Goal: Complete application form: Complete application form

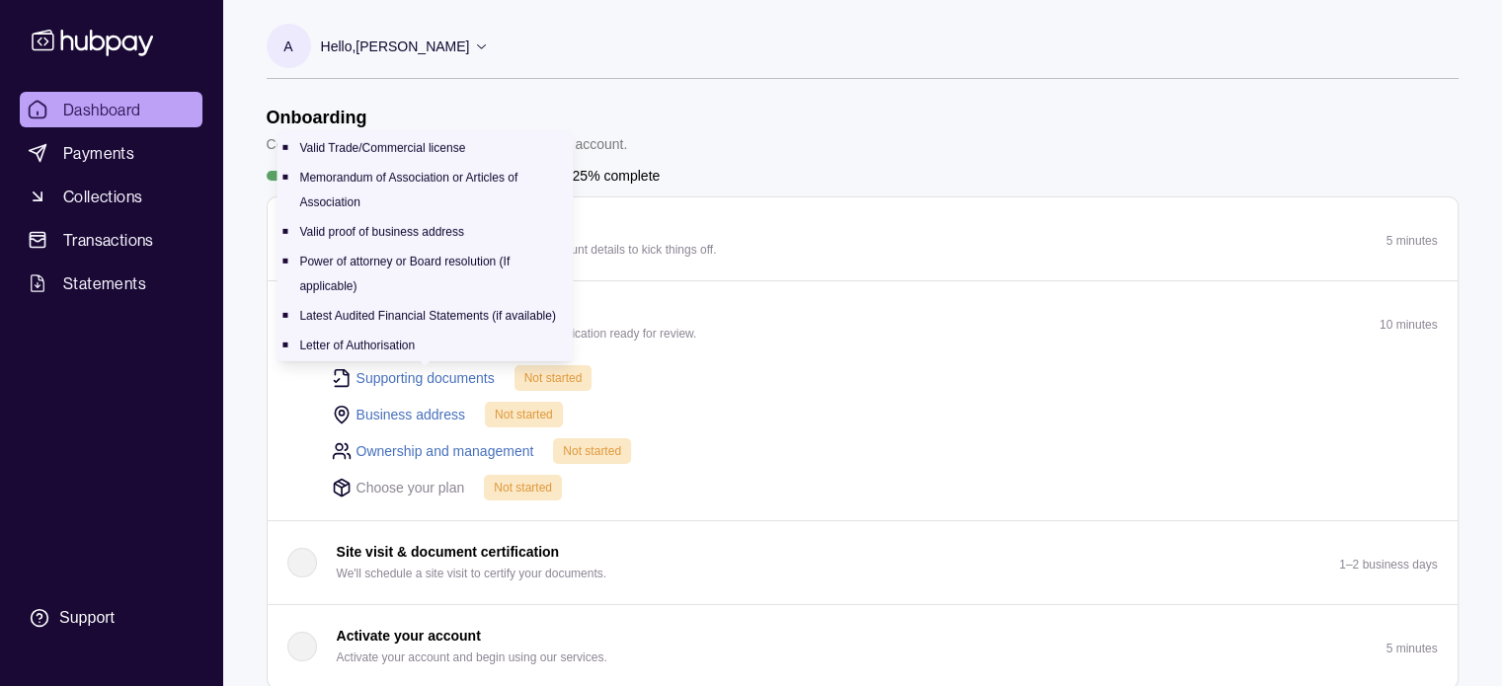
click at [436, 372] on link "Supporting documents" at bounding box center [426, 378] width 138 height 22
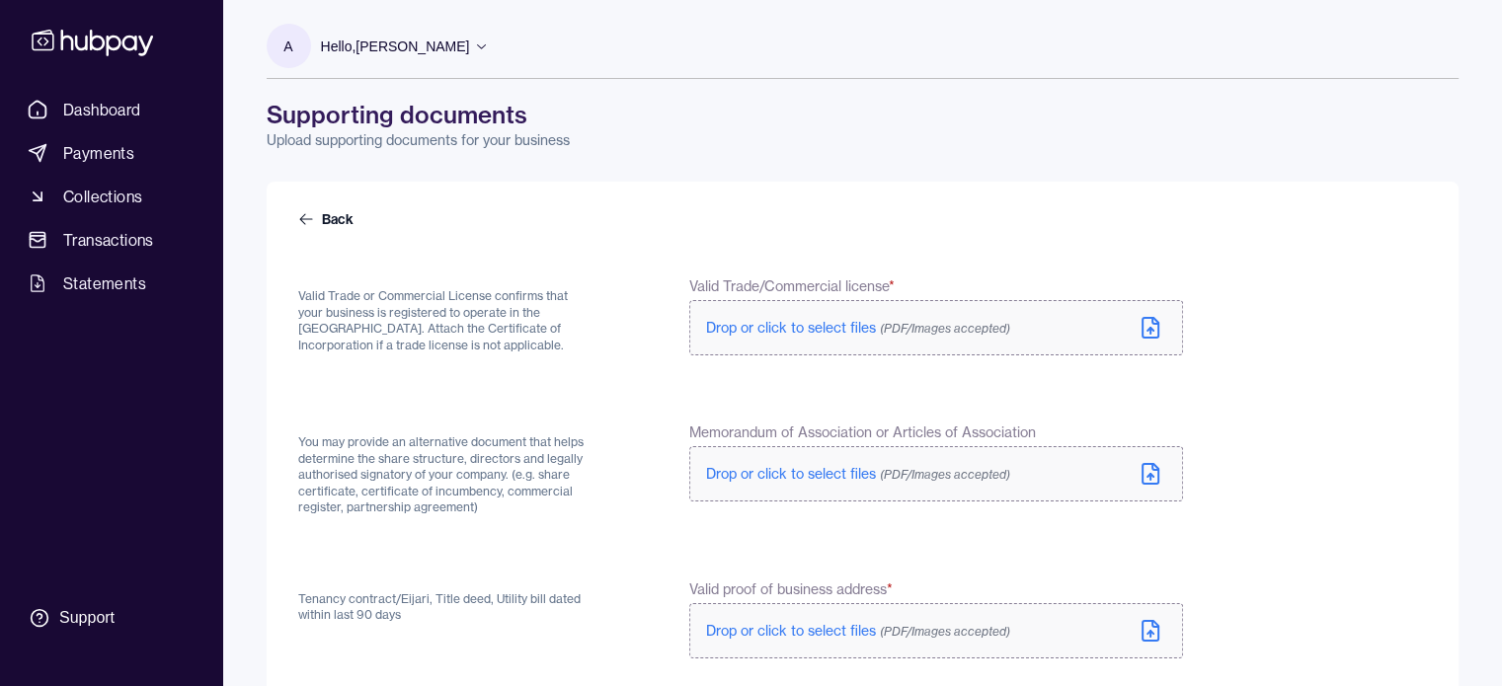
click at [1156, 326] on icon at bounding box center [1151, 328] width 24 height 24
click at [1037, 483] on div "Drop or click to select files (PDF/Images accepted)" at bounding box center [874, 474] width 336 height 20
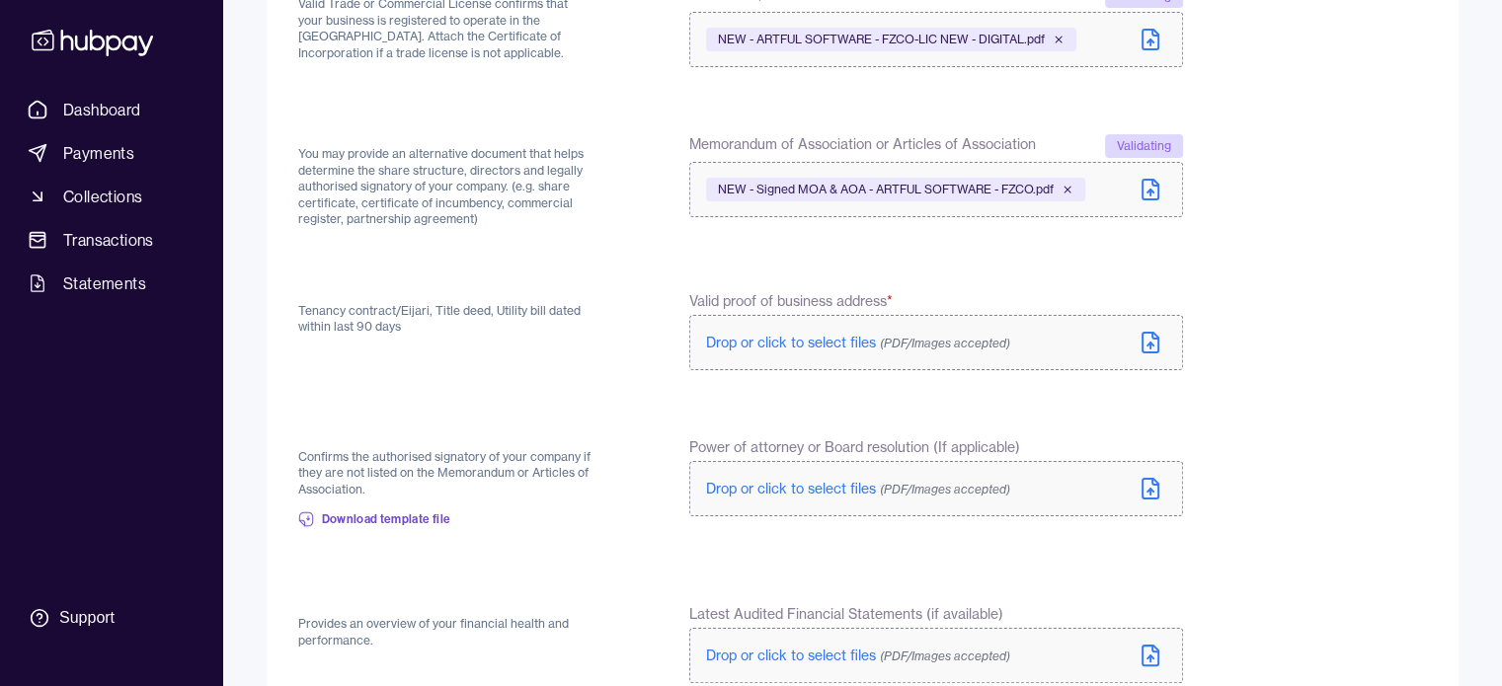
scroll to position [296, 0]
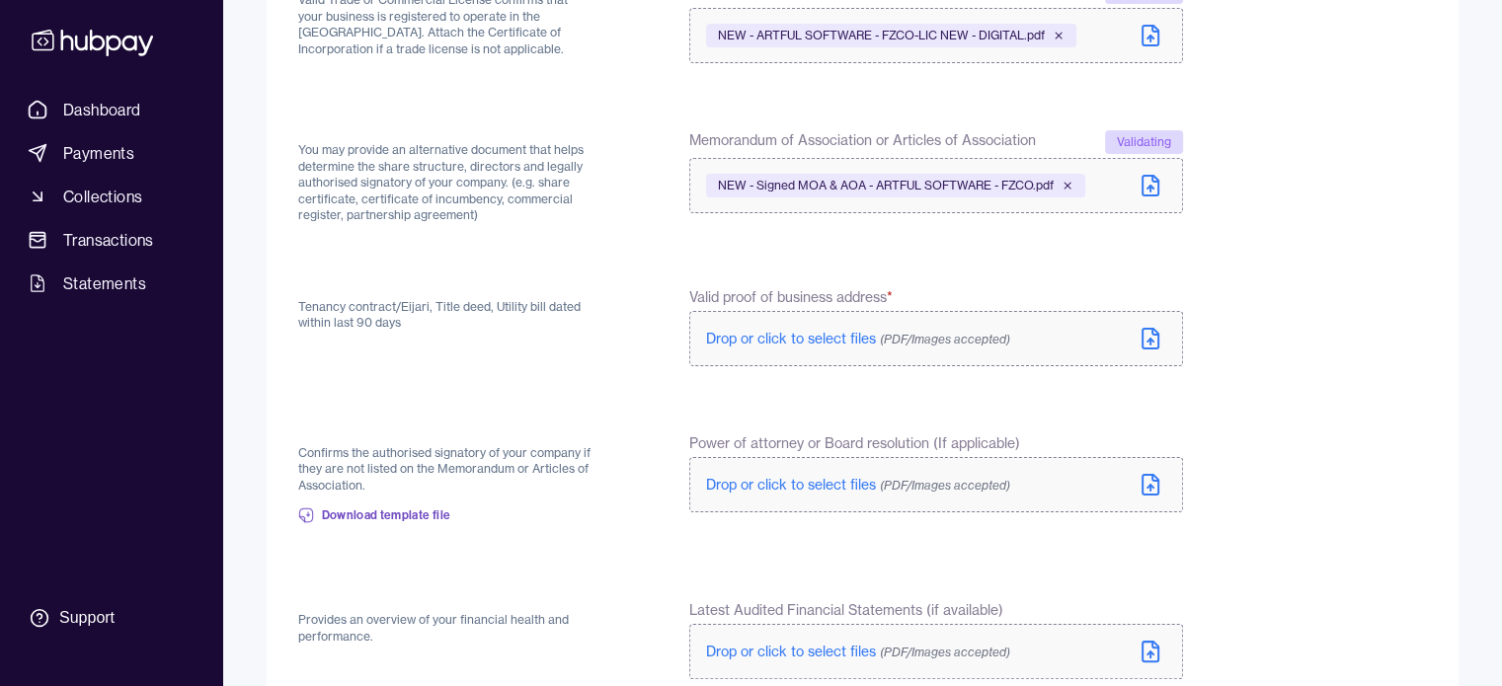
click at [820, 341] on span "Drop or click to select files (PDF/Images accepted)" at bounding box center [858, 339] width 304 height 18
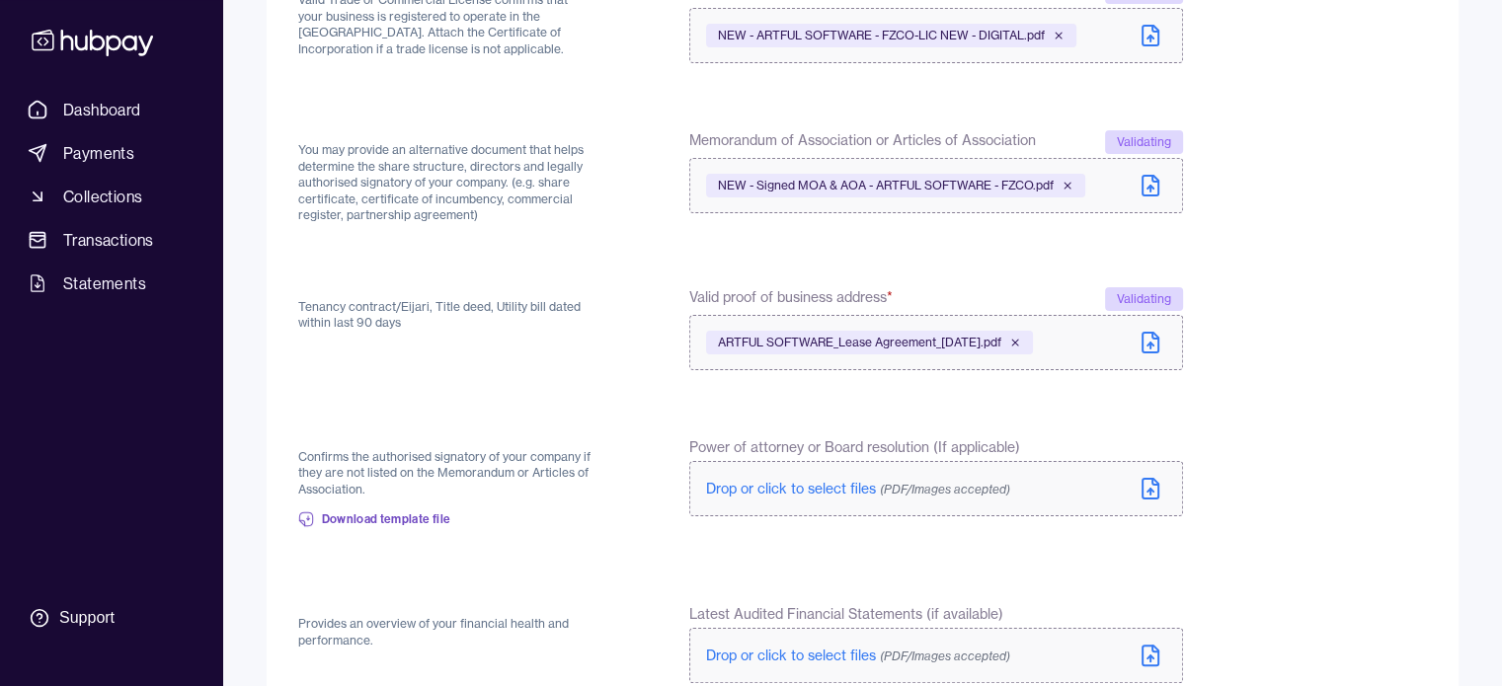
scroll to position [494, 0]
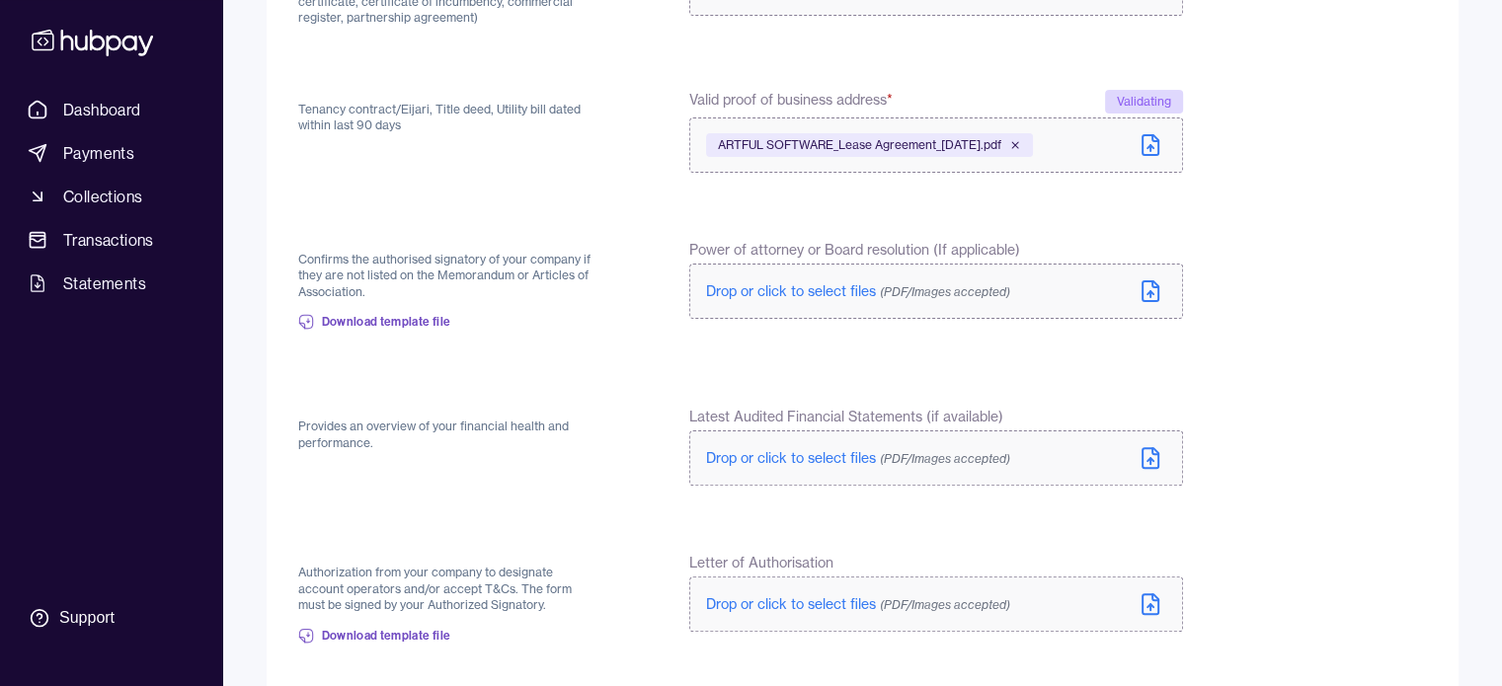
click at [742, 291] on span "Drop or click to select files (PDF/Images accepted)" at bounding box center [858, 291] width 304 height 18
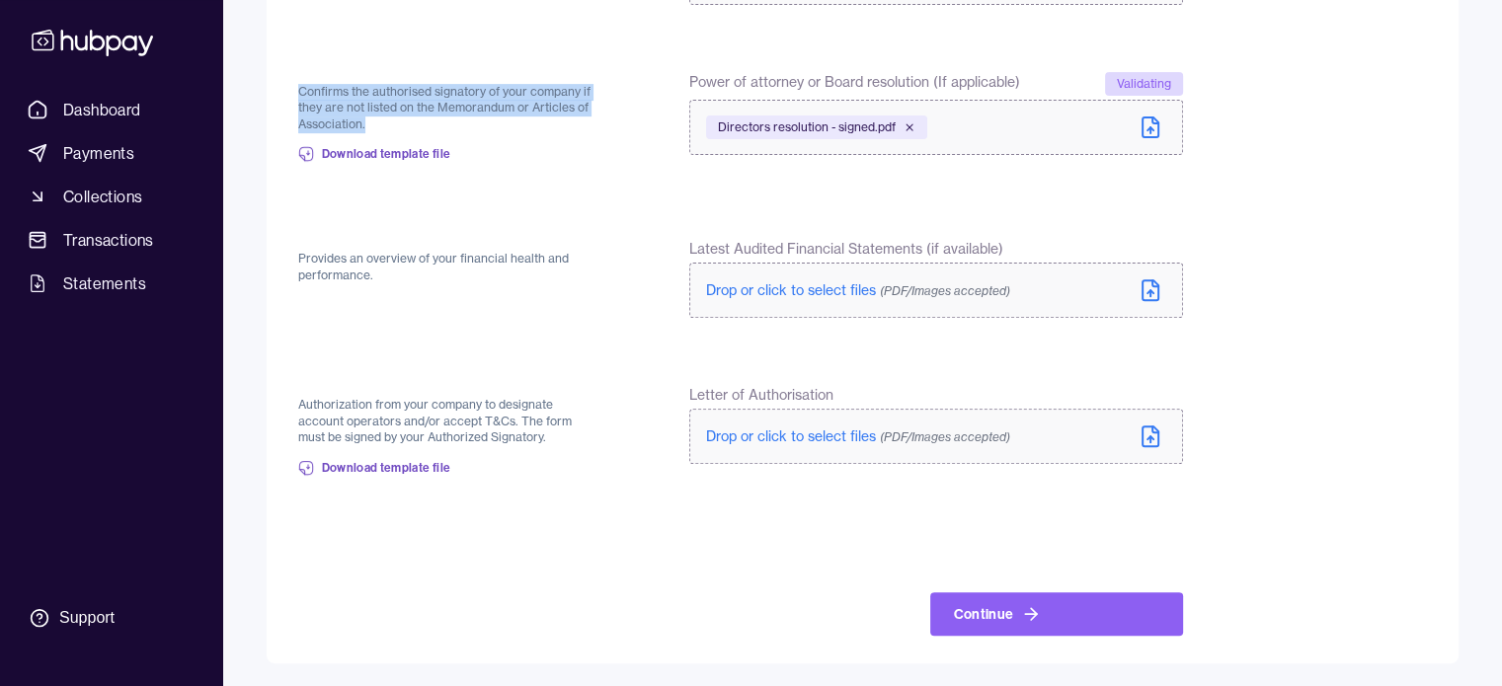
scroll to position [658, 0]
drag, startPoint x: 487, startPoint y: 117, endPoint x: 288, endPoint y: 88, distance: 200.6
click at [288, 88] on div "Back Valid Trade or Commercial License confirms that your business is registere…" at bounding box center [863, 94] width 1192 height 1140
click at [473, 121] on p "Confirms the authorised signatory of your company if they are not listed on the…" at bounding box center [446, 108] width 297 height 49
drag, startPoint x: 473, startPoint y: 121, endPoint x: 280, endPoint y: 83, distance: 197.4
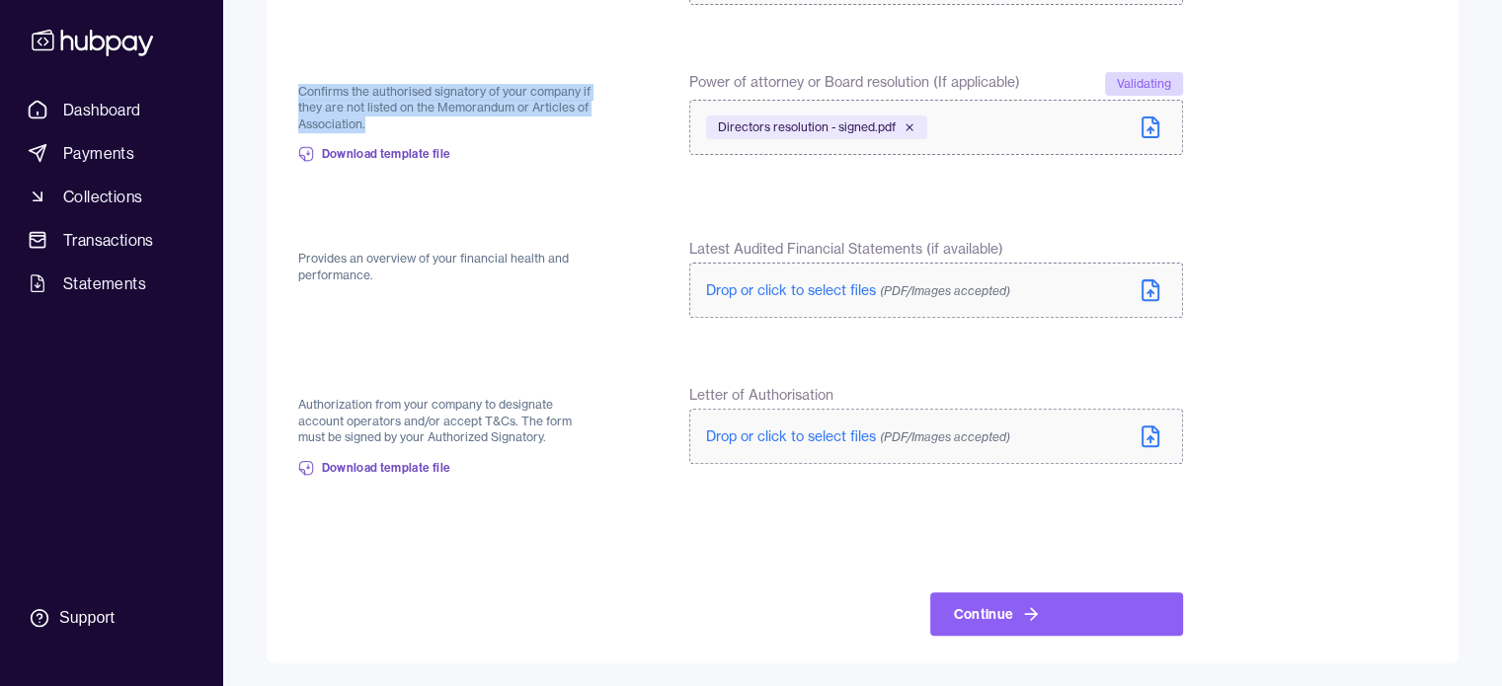
click at [280, 83] on div "Back Valid Trade or Commercial License confirms that your business is registere…" at bounding box center [863, 94] width 1192 height 1140
click at [911, 127] on icon at bounding box center [910, 127] width 12 height 12
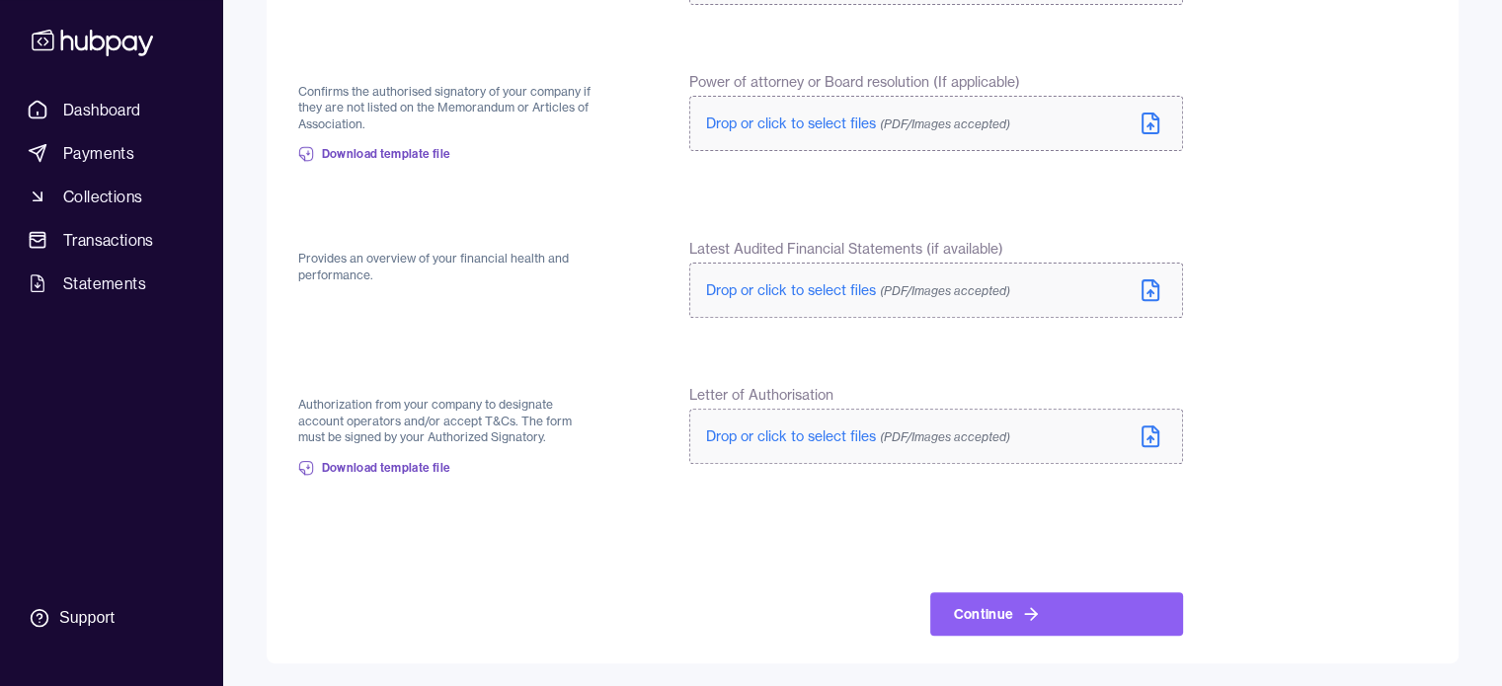
click at [794, 442] on span "Drop or click to select files (PDF/Images accepted)" at bounding box center [858, 437] width 304 height 18
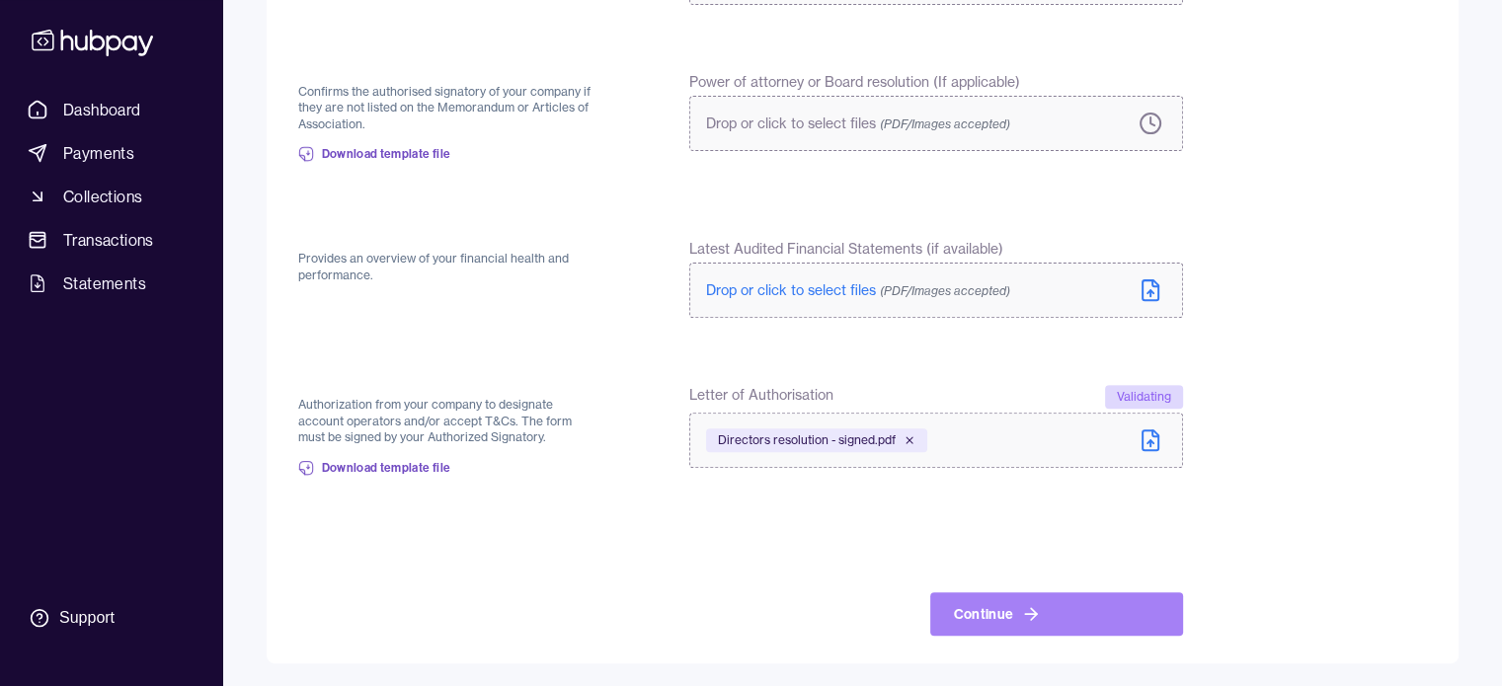
click at [1044, 613] on button "Continue" at bounding box center [1056, 614] width 253 height 43
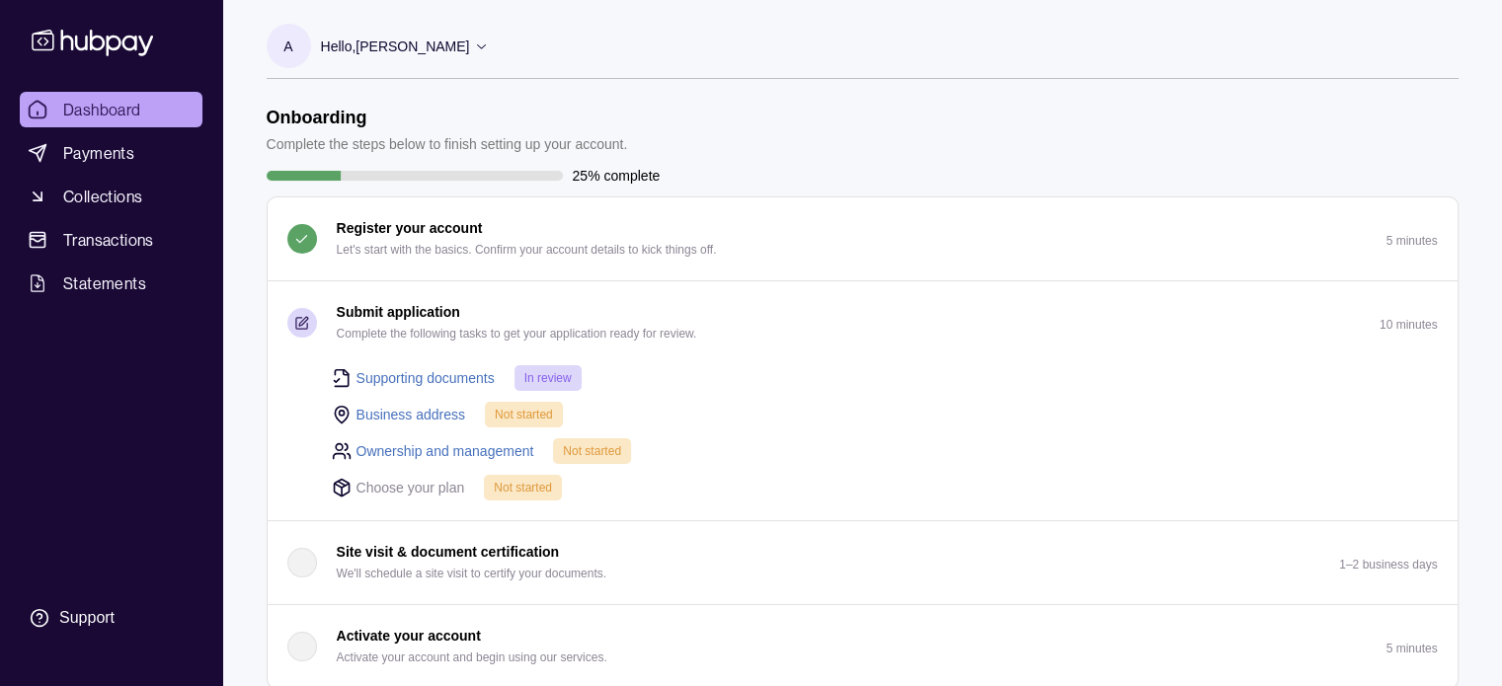
click at [461, 377] on link "Supporting documents" at bounding box center [426, 378] width 138 height 22
click at [429, 406] on link "Business address" at bounding box center [412, 415] width 110 height 22
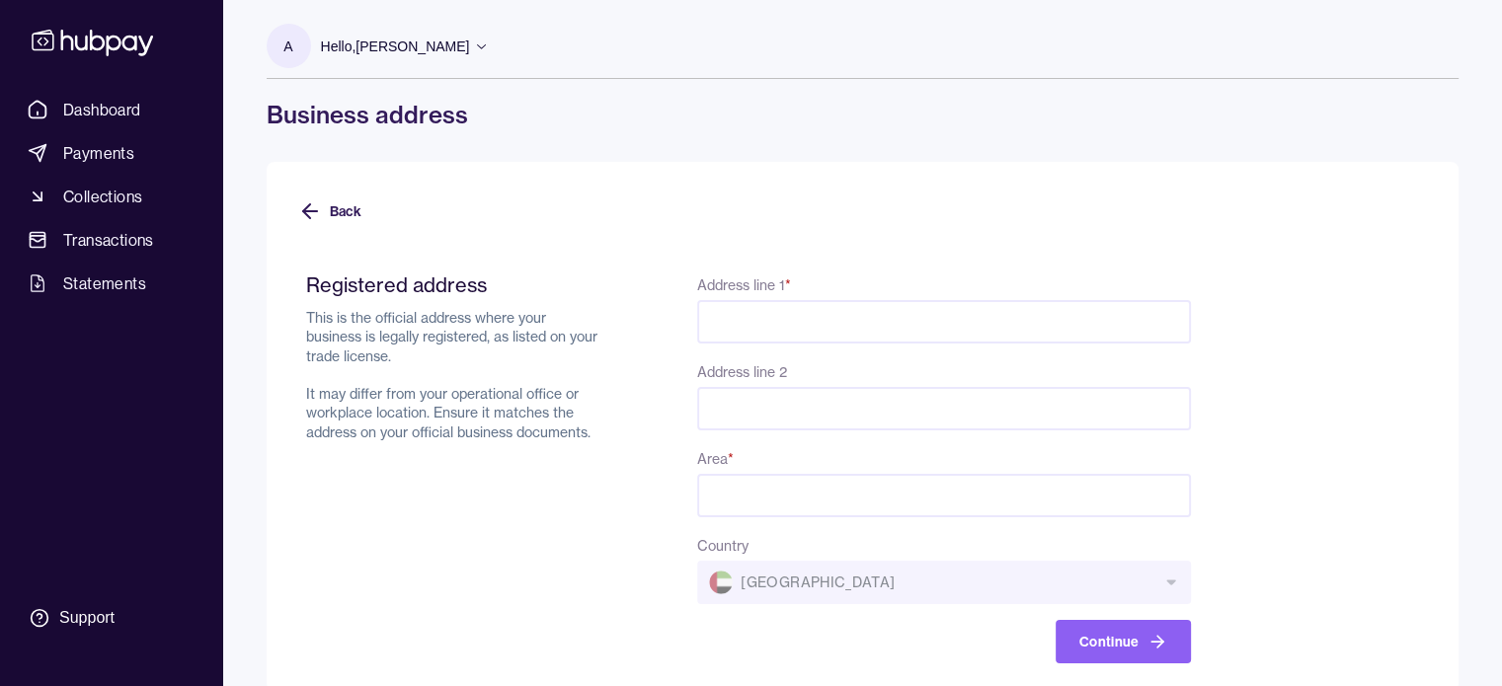
click at [879, 308] on input "Address line 1 *" at bounding box center [943, 321] width 493 height 43
paste input "**********"
type input "**********"
click at [974, 508] on input "Area *" at bounding box center [943, 495] width 493 height 43
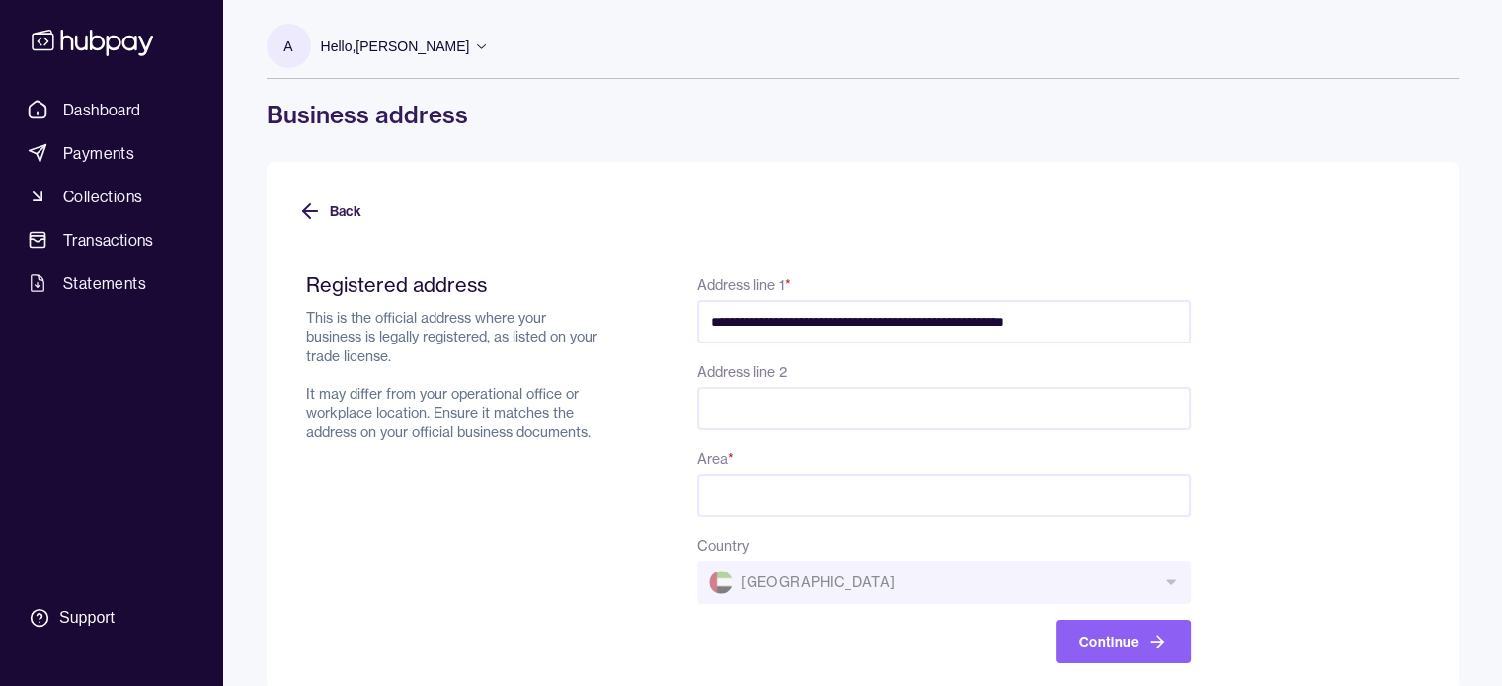
click at [1133, 326] on input "**********" at bounding box center [943, 321] width 493 height 43
click at [883, 492] on input "Area *" at bounding box center [943, 495] width 493 height 43
type input "*"
type input "*****"
click at [818, 414] on input "Address line 2" at bounding box center [943, 408] width 493 height 43
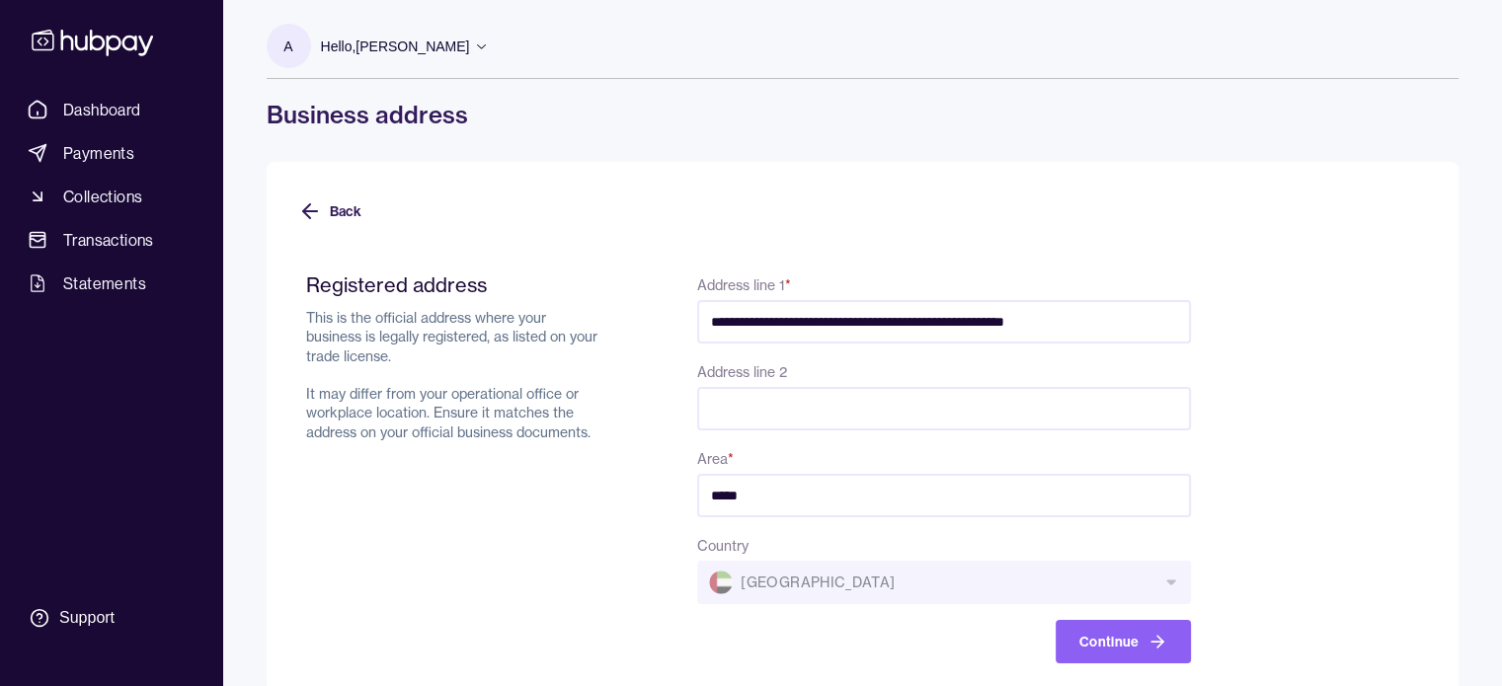
paste input "**********"
type input "**********"
click at [1110, 638] on button "Continue" at bounding box center [1123, 641] width 135 height 43
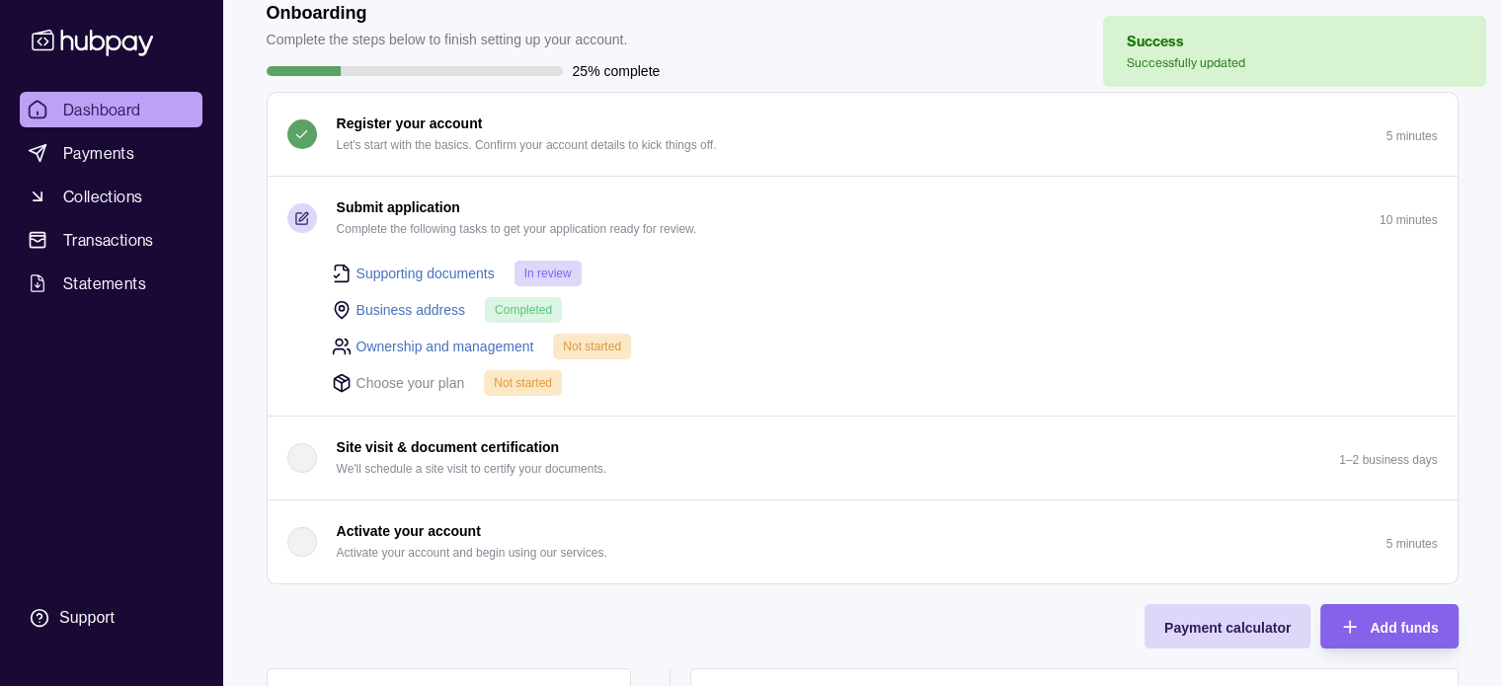
scroll to position [198, 0]
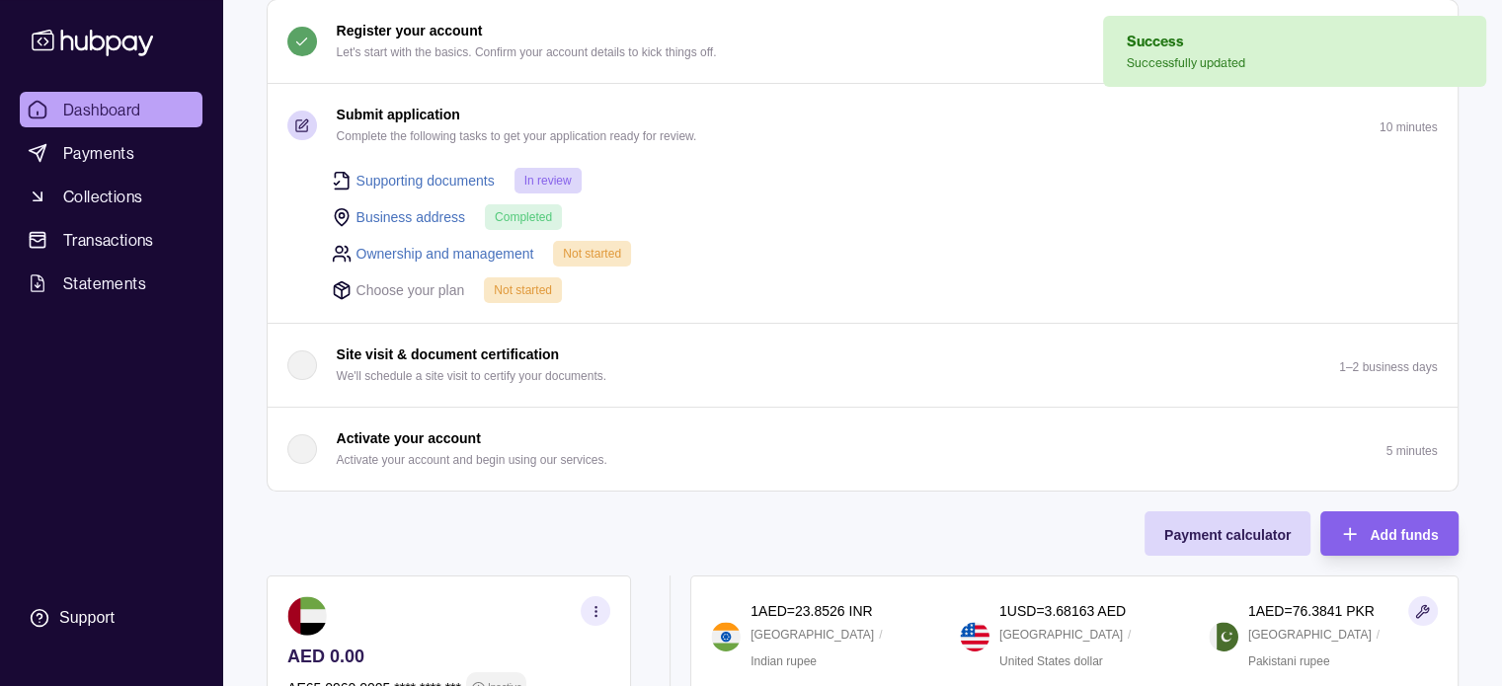
click at [488, 247] on link "Ownership and management" at bounding box center [446, 254] width 178 height 22
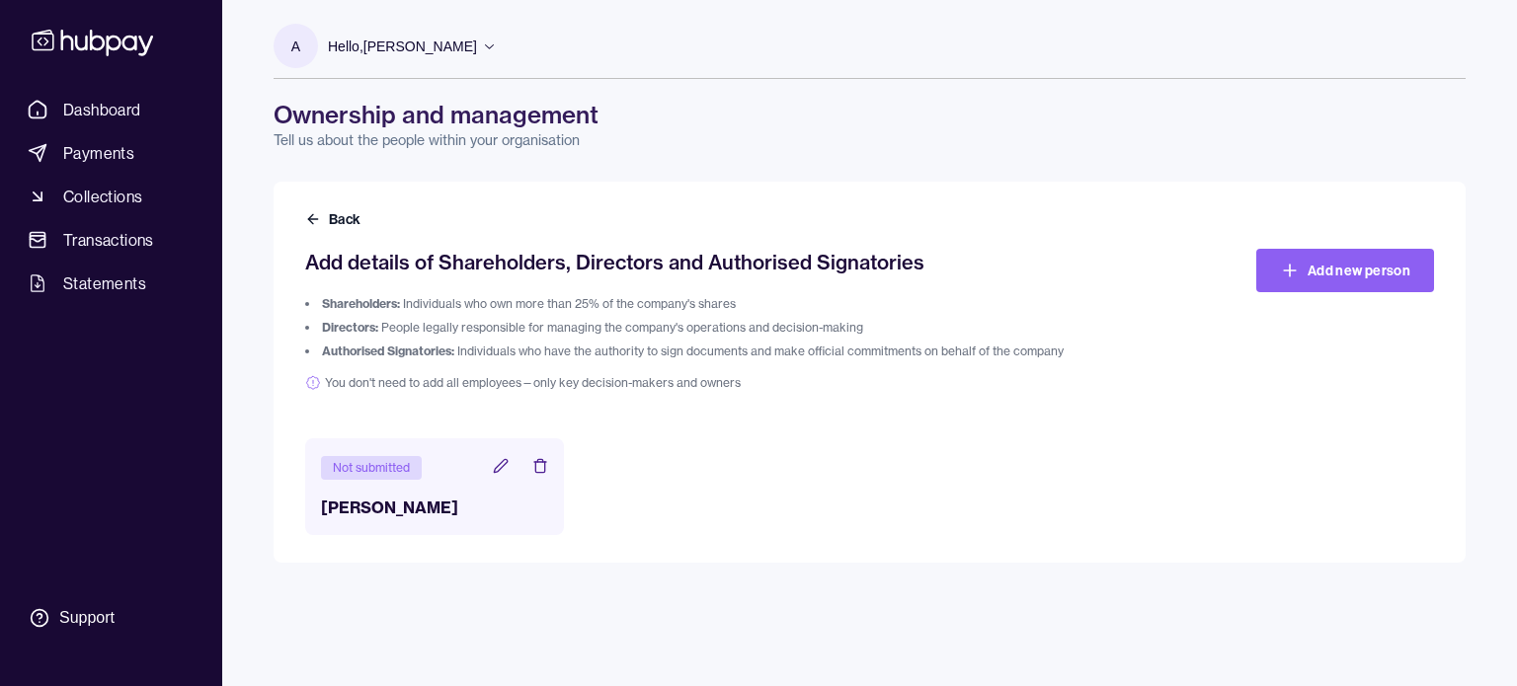
click at [503, 470] on icon at bounding box center [501, 466] width 16 height 16
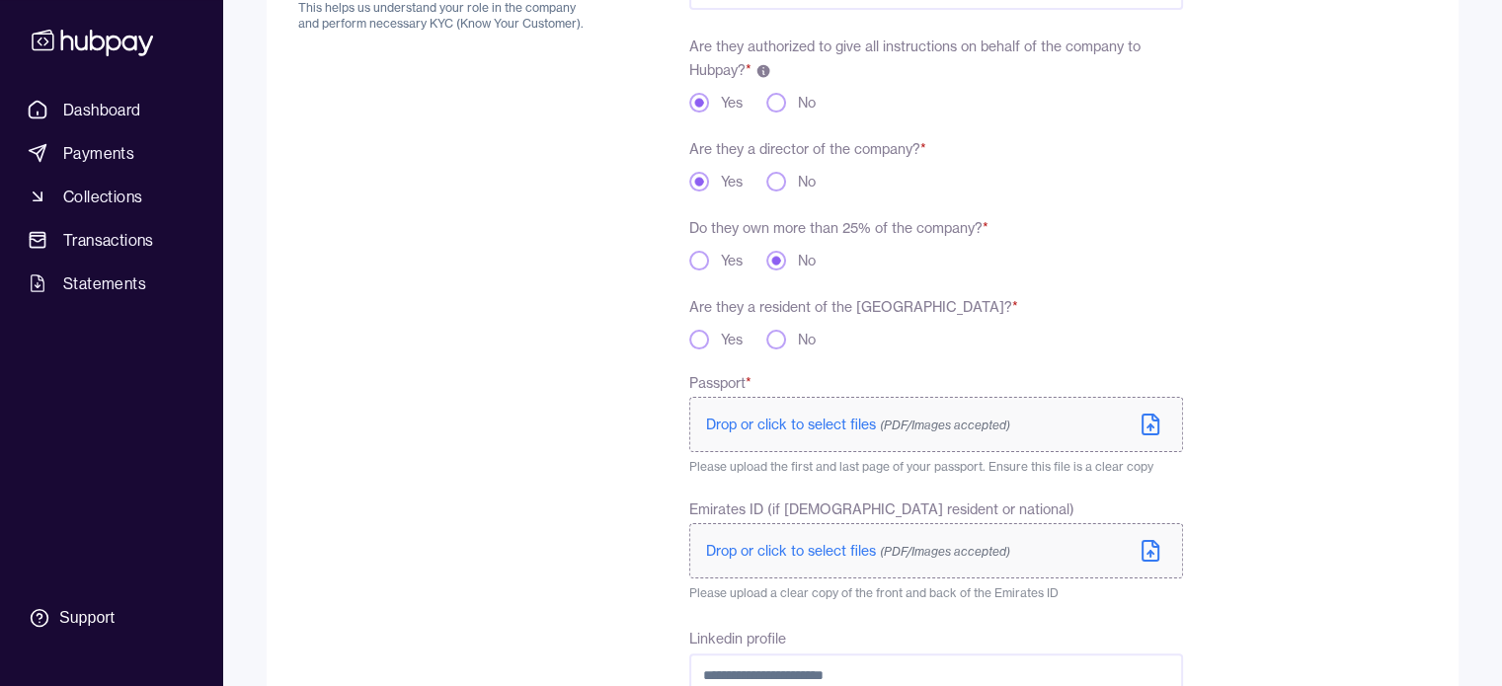
scroll to position [345, 0]
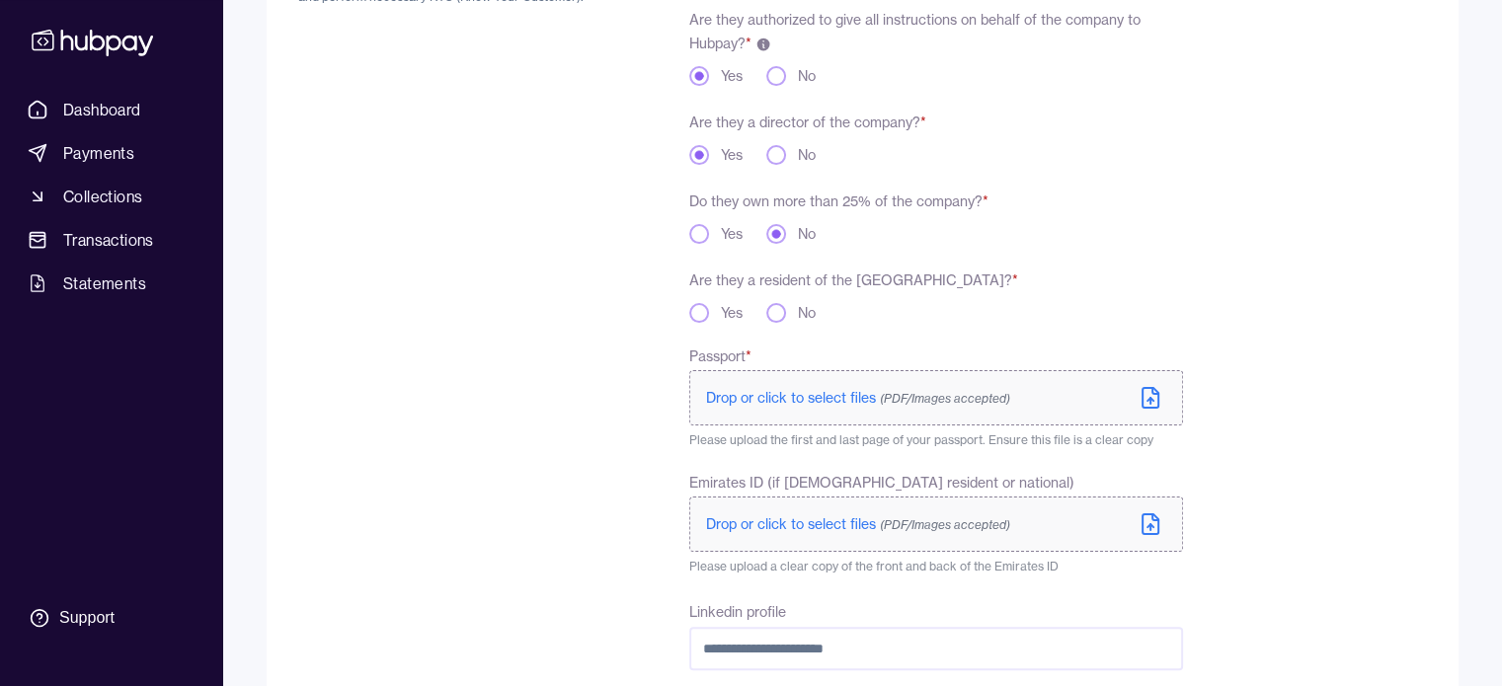
click at [700, 305] on button "Yes" at bounding box center [699, 313] width 20 height 20
click at [823, 397] on span "Drop or click to select files (PDF/Images accepted)" at bounding box center [858, 398] width 304 height 18
click at [830, 520] on span "Drop or click to select files (PDF/Images accepted)" at bounding box center [858, 525] width 304 height 18
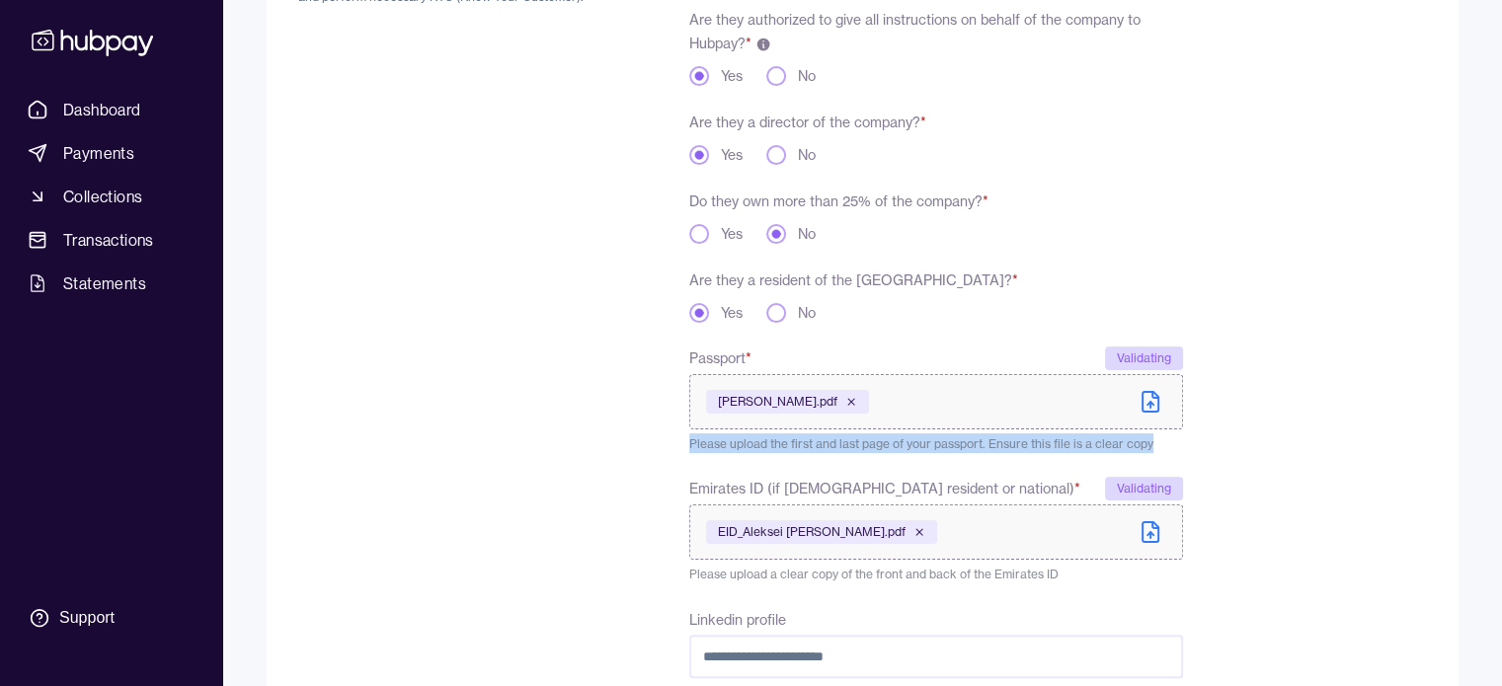
drag, startPoint x: 1149, startPoint y: 448, endPoint x: 688, endPoint y: 444, distance: 460.3
click at [688, 444] on div "**********" at bounding box center [740, 425] width 885 height 1027
copy span "Please upload the first and last page of your passport. Ensure this file is a c…"
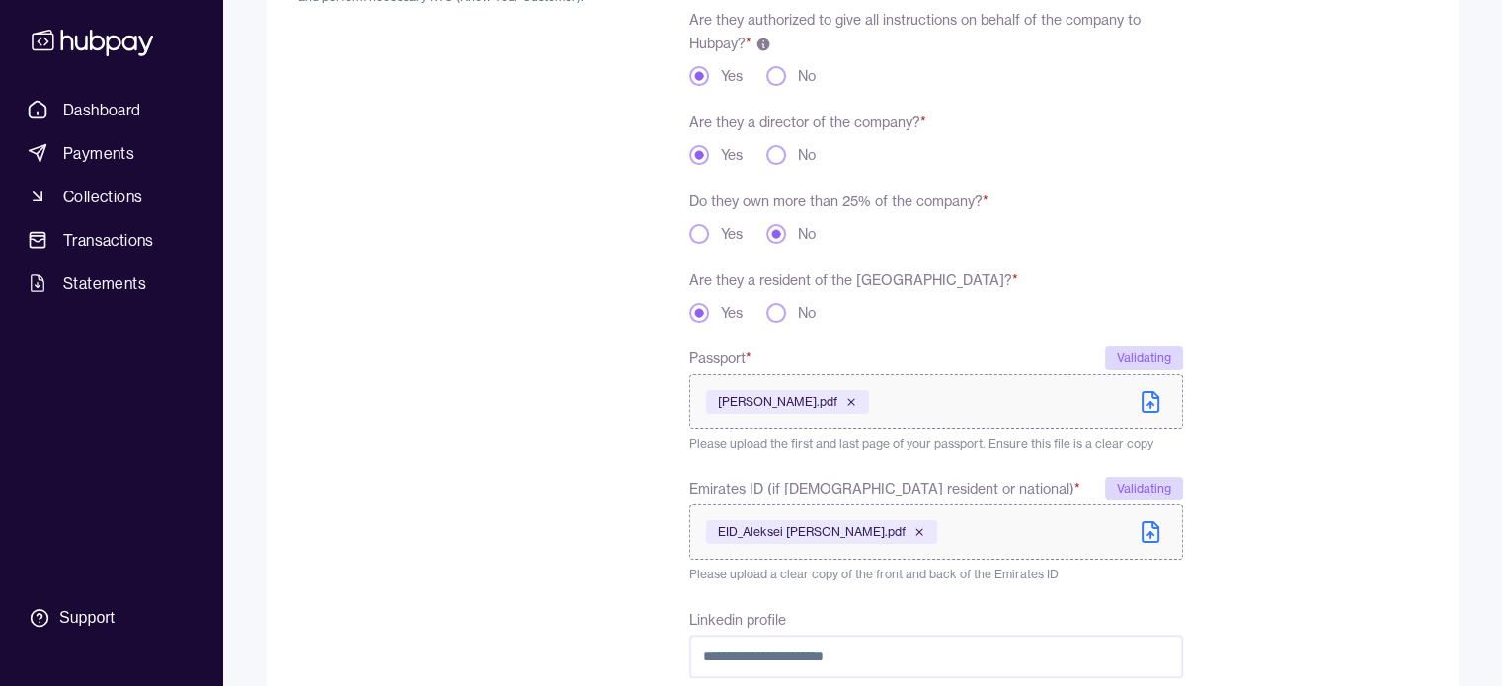
click at [506, 457] on div "To comply with regulatory requirements, please answer a few questions and uploa…" at bounding box center [446, 425] width 297 height 1027
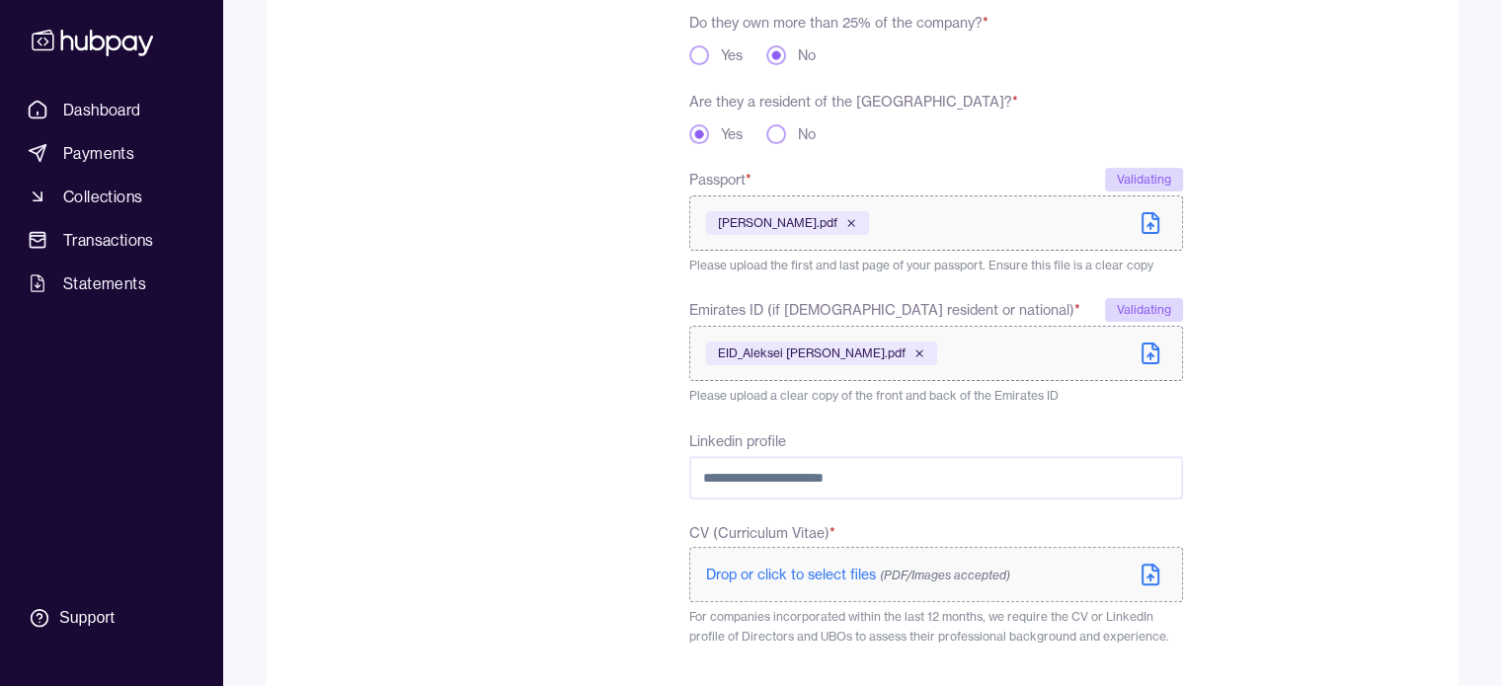
scroll to position [542, 0]
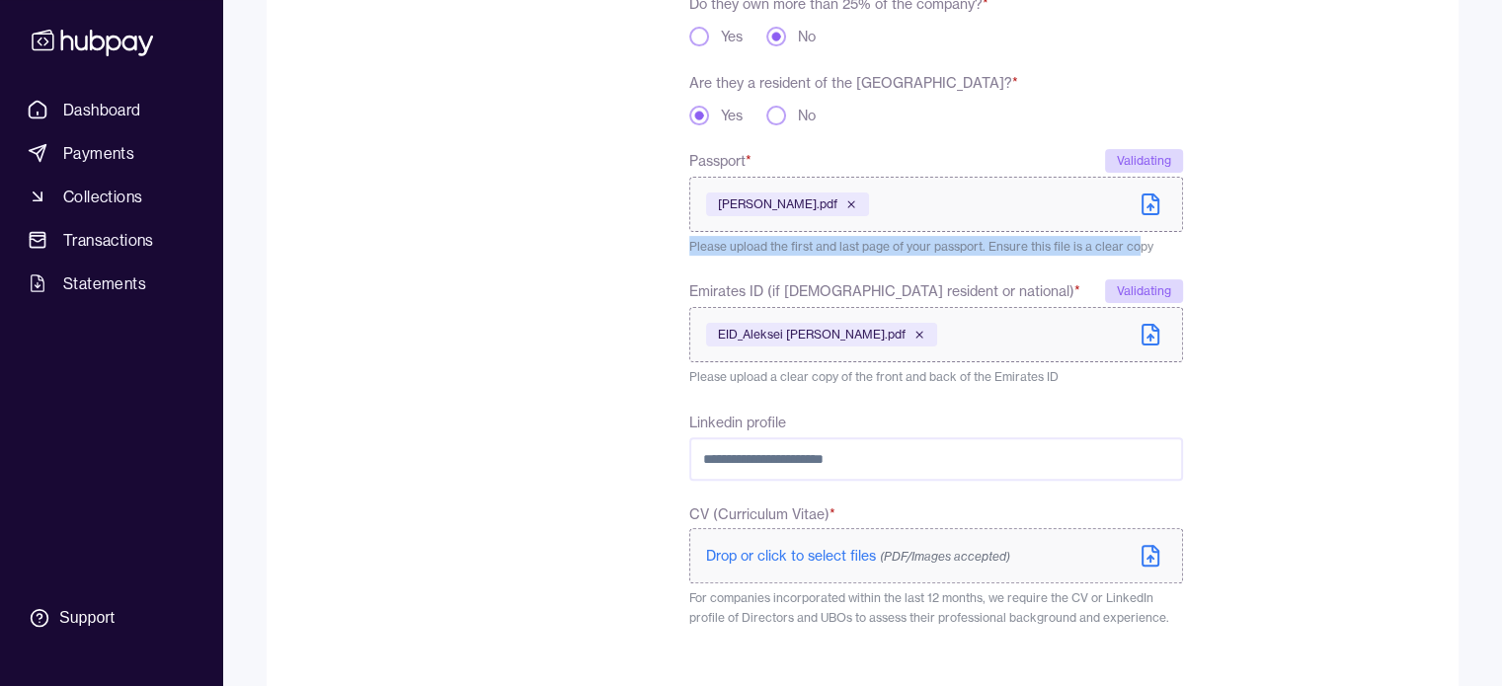
drag, startPoint x: 1137, startPoint y: 254, endPoint x: 676, endPoint y: 253, distance: 461.3
click at [676, 253] on div "**********" at bounding box center [740, 228] width 885 height 1027
copy span "Please upload the first and last page of your passport. Ensure this file is a c…"
drag, startPoint x: 926, startPoint y: 238, endPoint x: 897, endPoint y: 222, distance: 33.6
click at [869, 222] on div "[PERSON_NAME].pdf" at bounding box center [787, 204] width 163 height 47
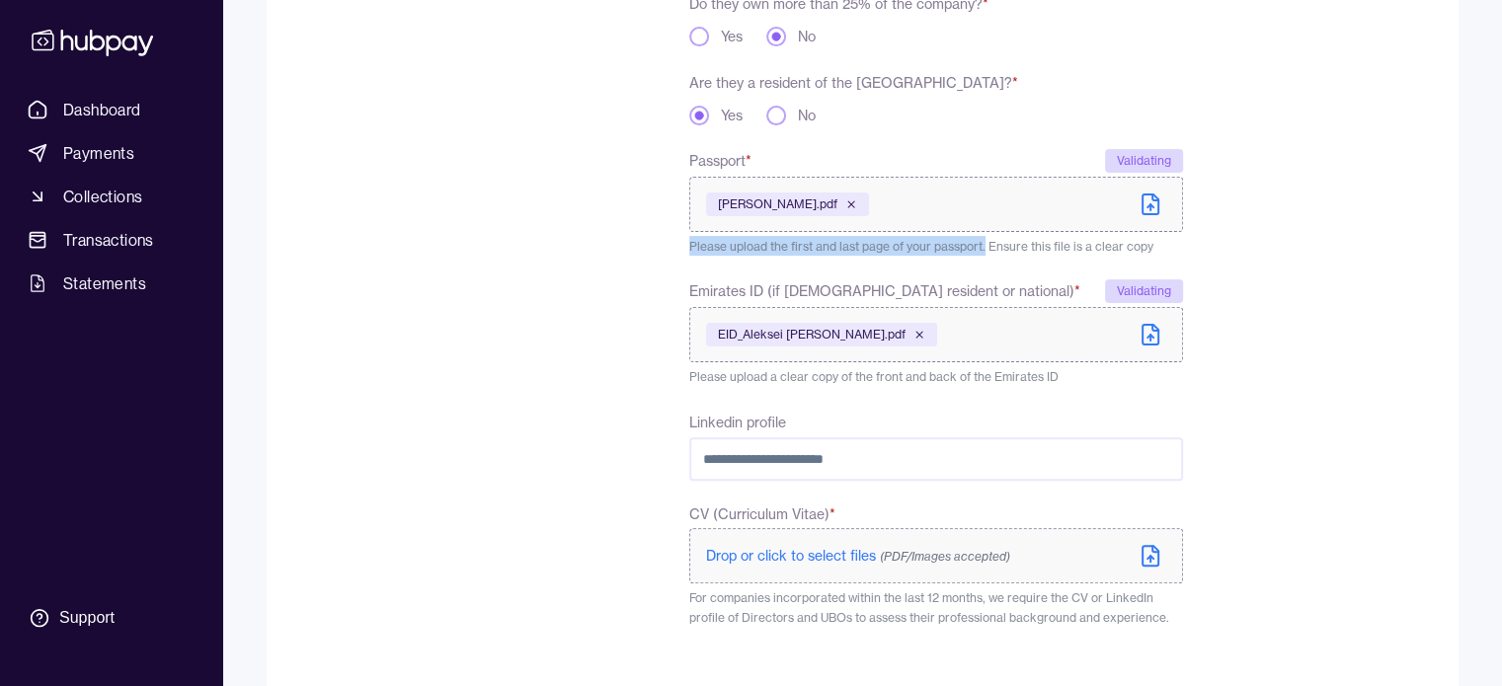
drag, startPoint x: 986, startPoint y: 249, endPoint x: 691, endPoint y: 247, distance: 294.3
click at [691, 247] on span "Please upload the first and last page of your passport. Ensure this file is a c…" at bounding box center [921, 246] width 464 height 15
copy span "Please upload the first and last page of your passport."
click at [340, 250] on div "To comply with regulatory requirements, please answer a few questions and uploa…" at bounding box center [446, 228] width 297 height 1027
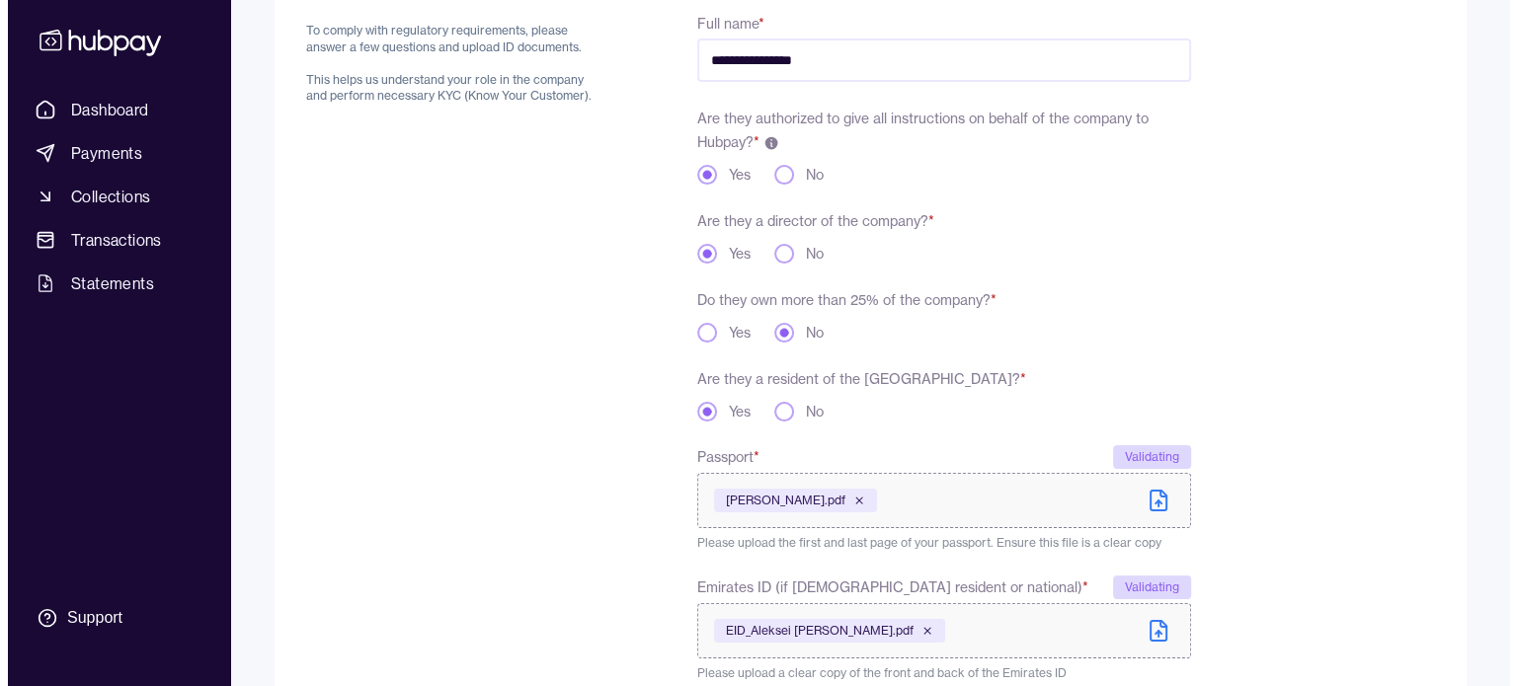
scroll to position [0, 0]
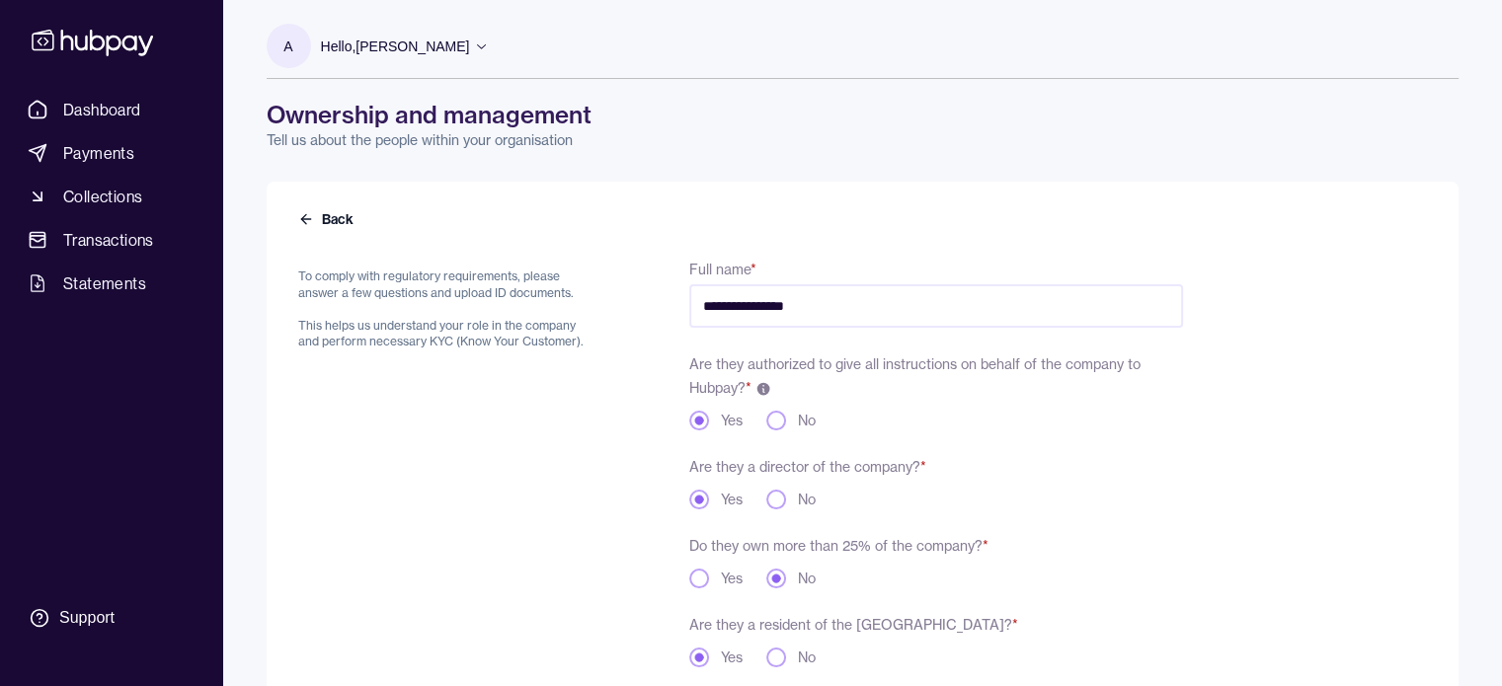
click at [332, 210] on button "Back" at bounding box center [327, 219] width 59 height 20
